Goal: Information Seeking & Learning: Learn about a topic

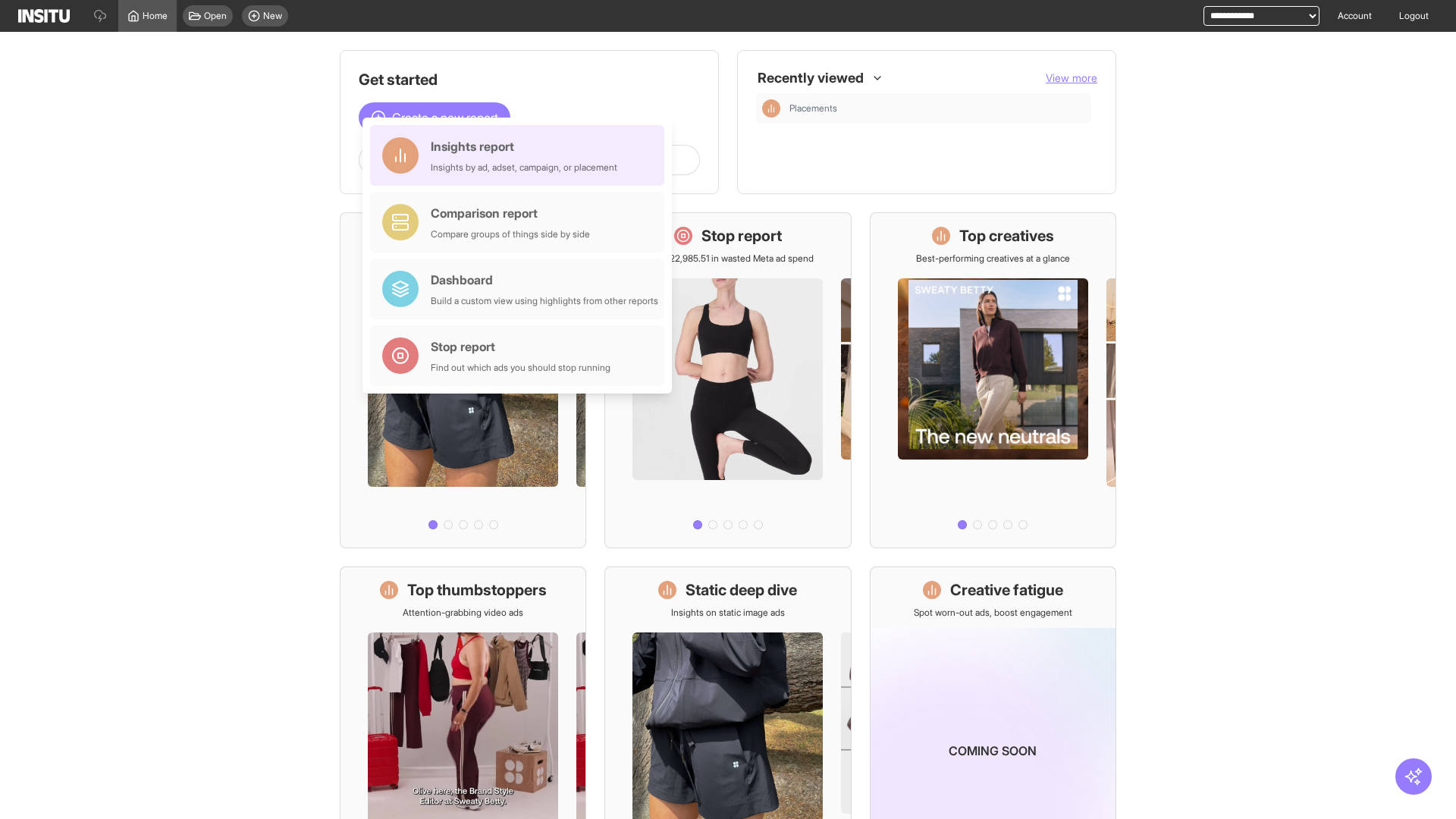
click at [521, 155] on div "Insights report Insights by ad, adset, campaign, or placement" at bounding box center [524, 155] width 187 height 36
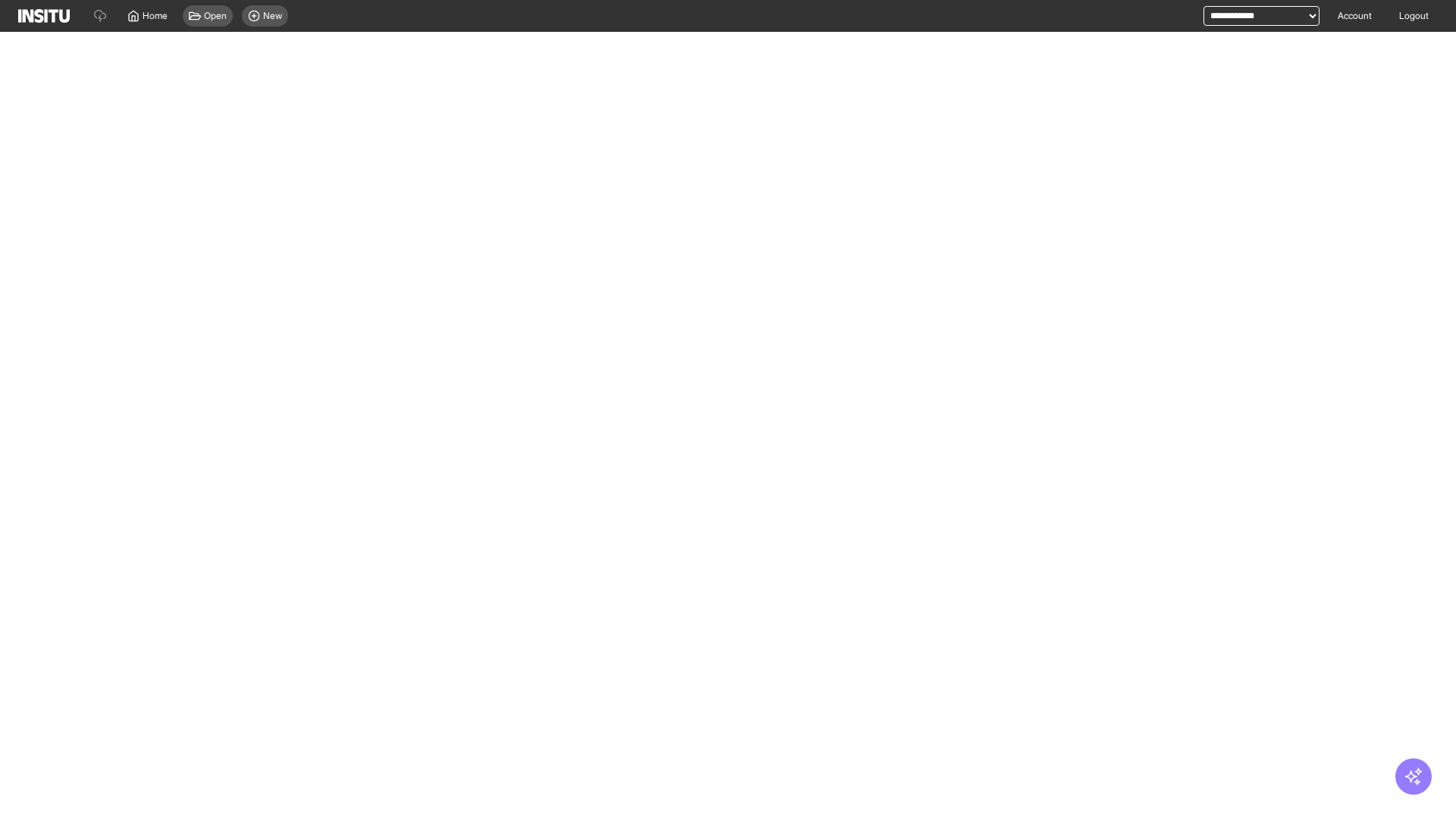
select select "**"
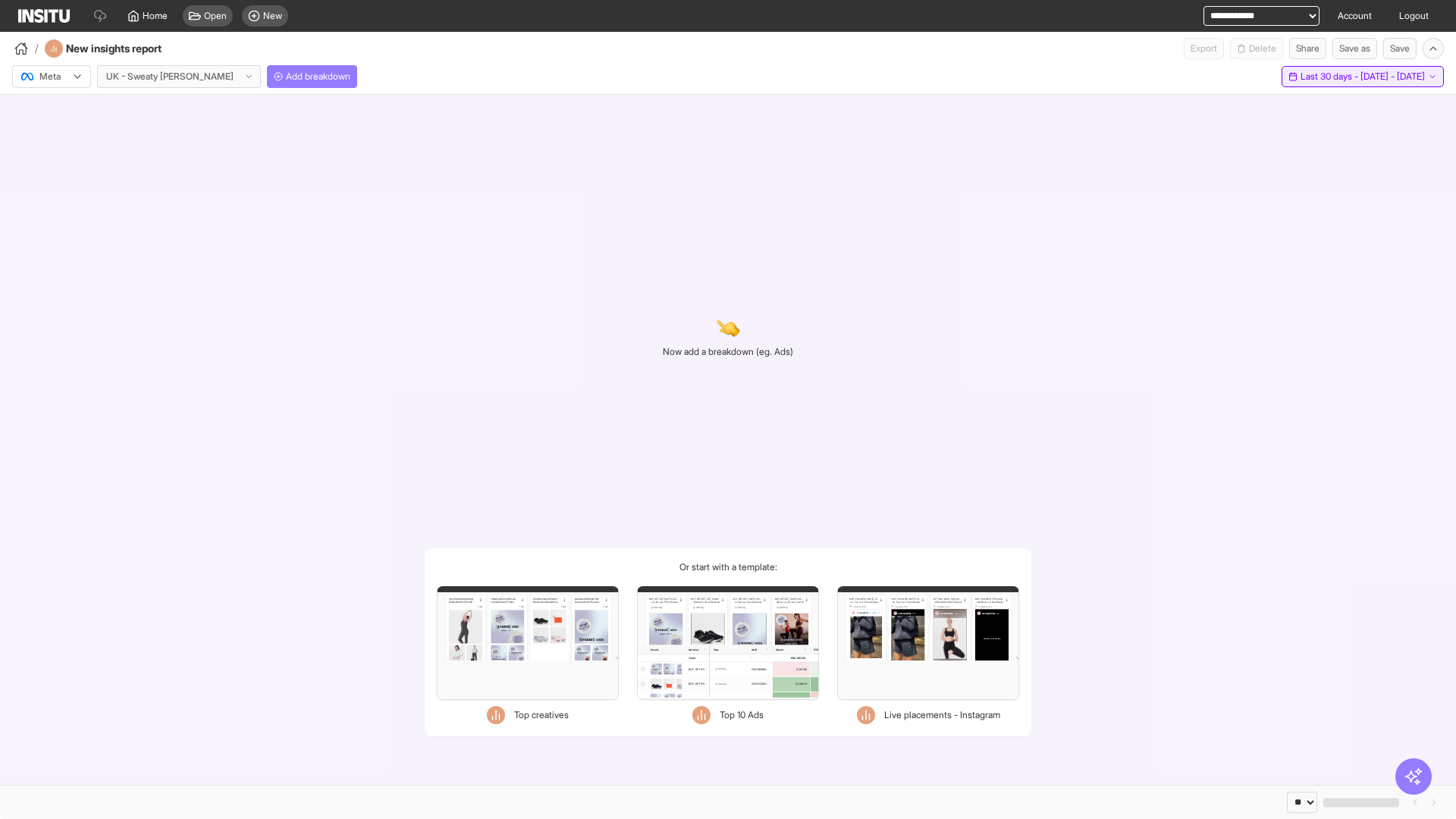
click at [1329, 77] on span "Last 30 days - [DATE] - [DATE]" at bounding box center [1362, 77] width 124 height 12
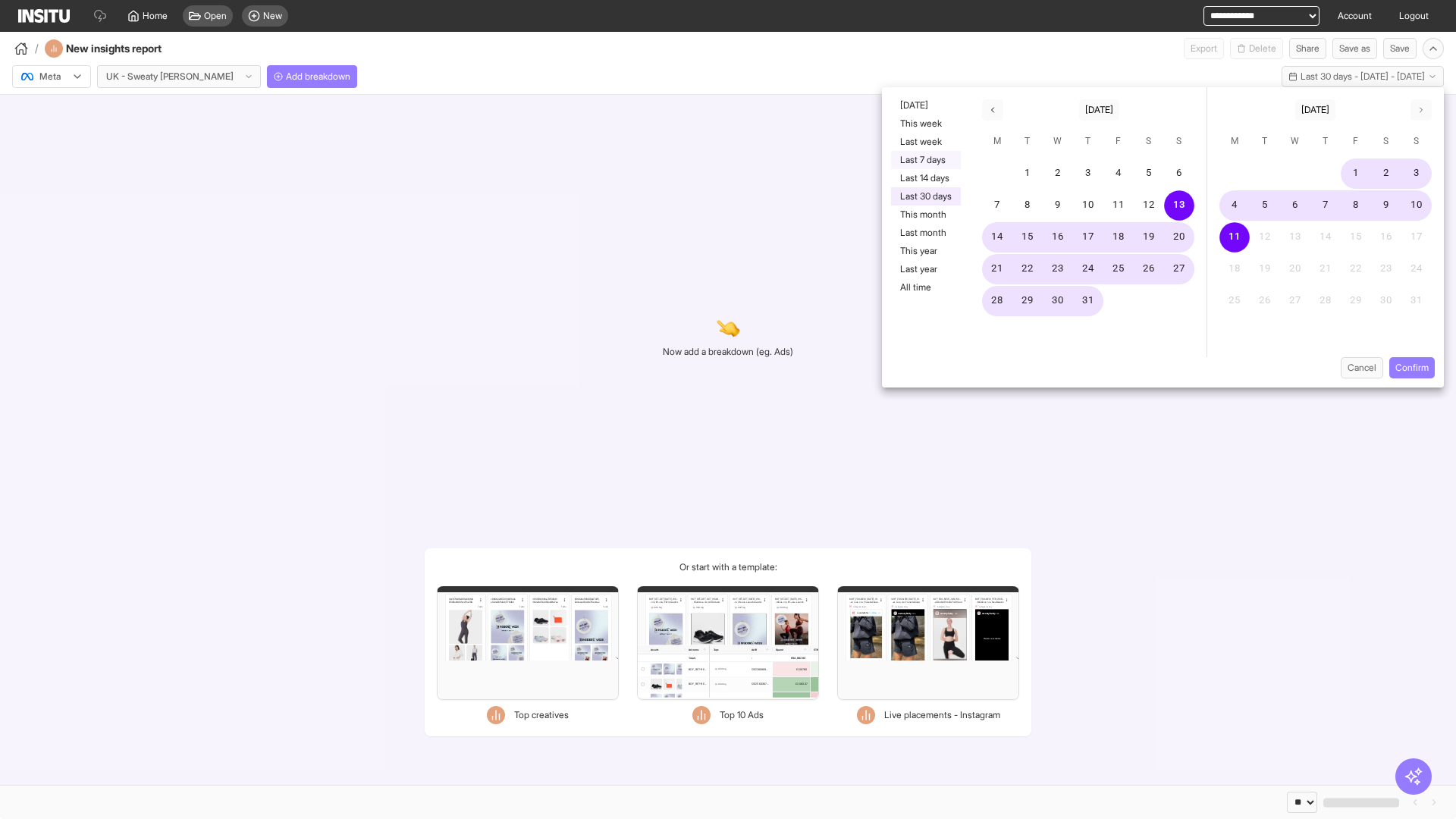
click at [925, 160] on button "Last 7 days" at bounding box center [926, 160] width 70 height 19
